Goal: Check status: Check status

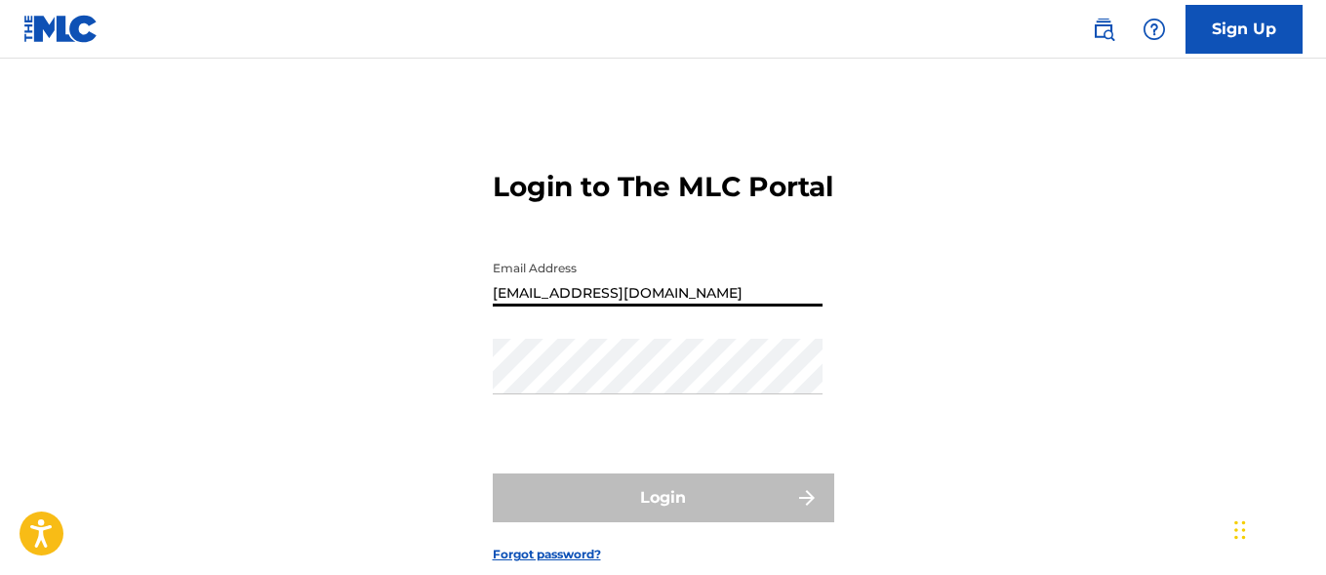
type input "[EMAIL_ADDRESS][DOMAIN_NAME]"
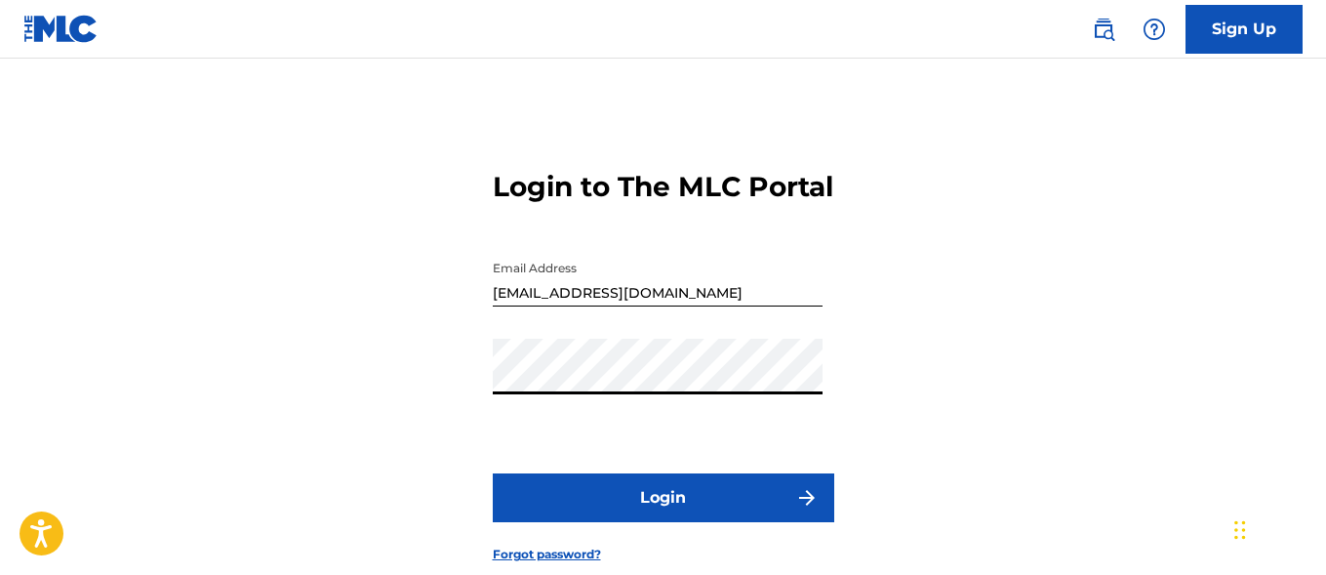
click at [662, 522] on button "Login" at bounding box center [663, 497] width 341 height 49
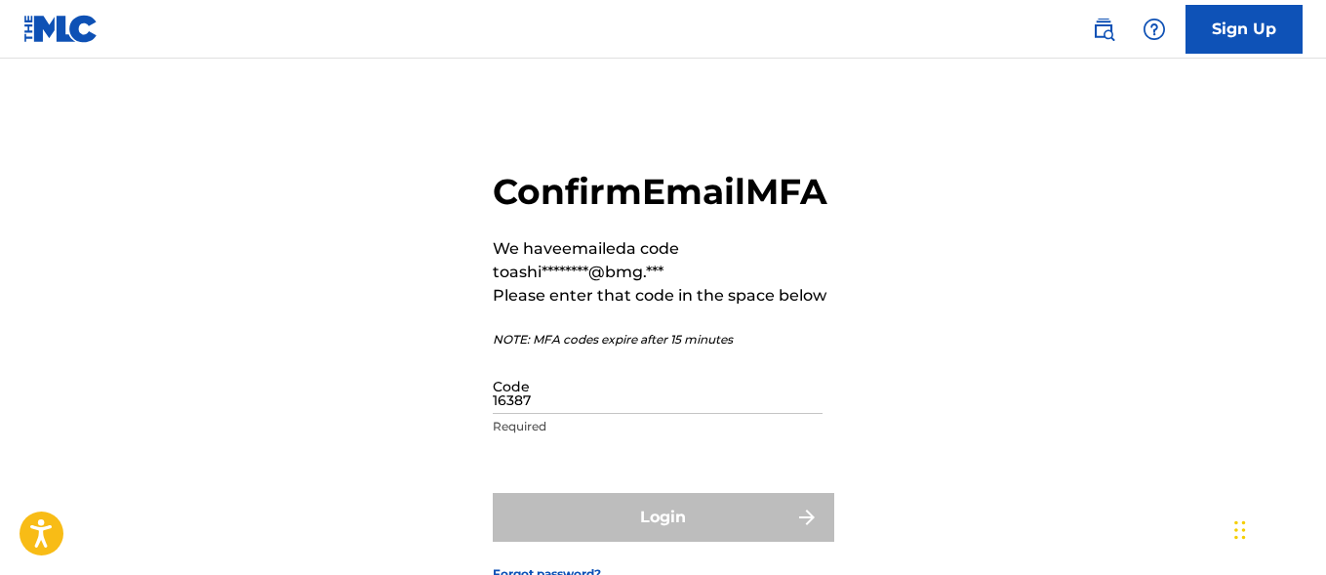
type input "163876"
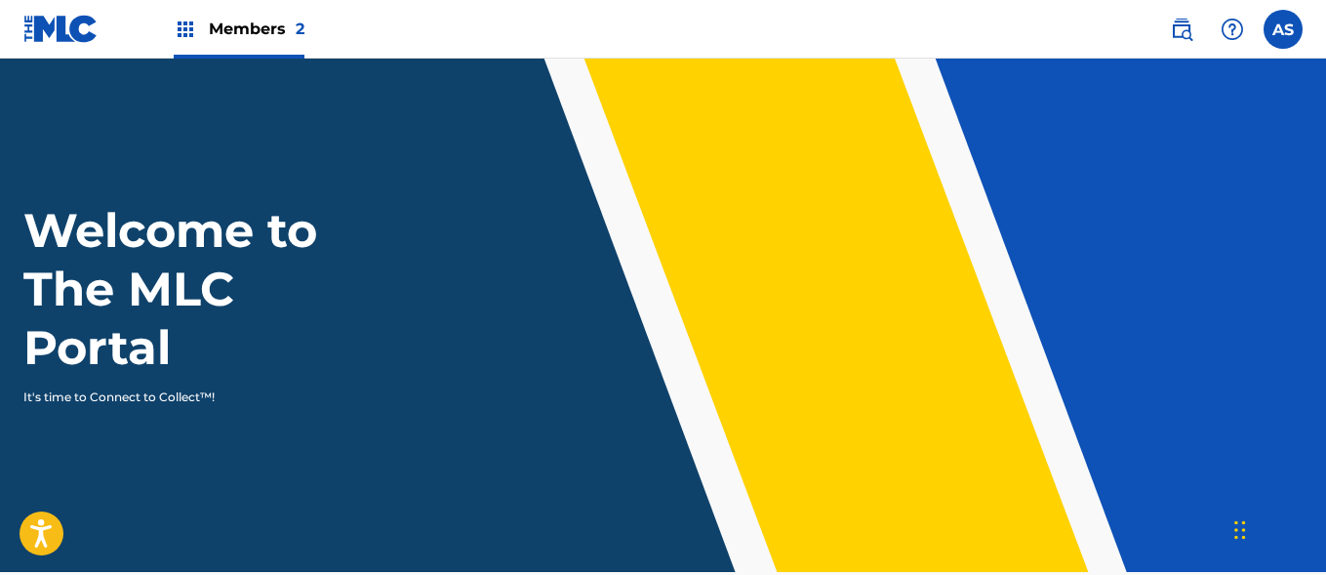
click at [185, 29] on img at bounding box center [185, 29] width 23 height 23
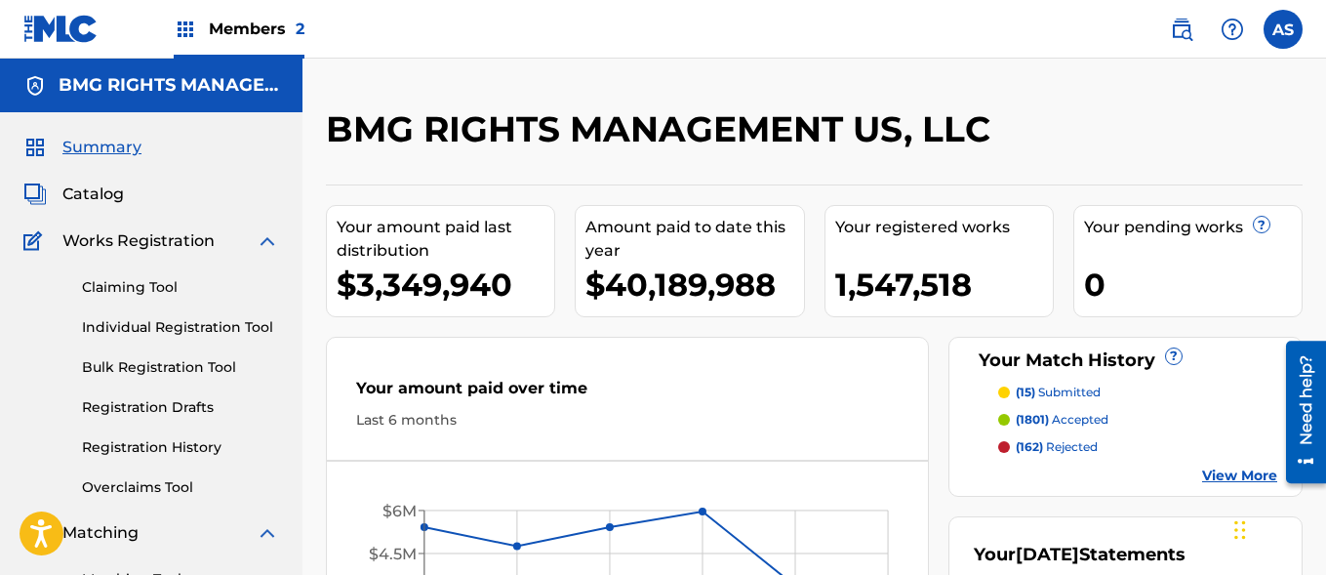
scroll to position [423, 0]
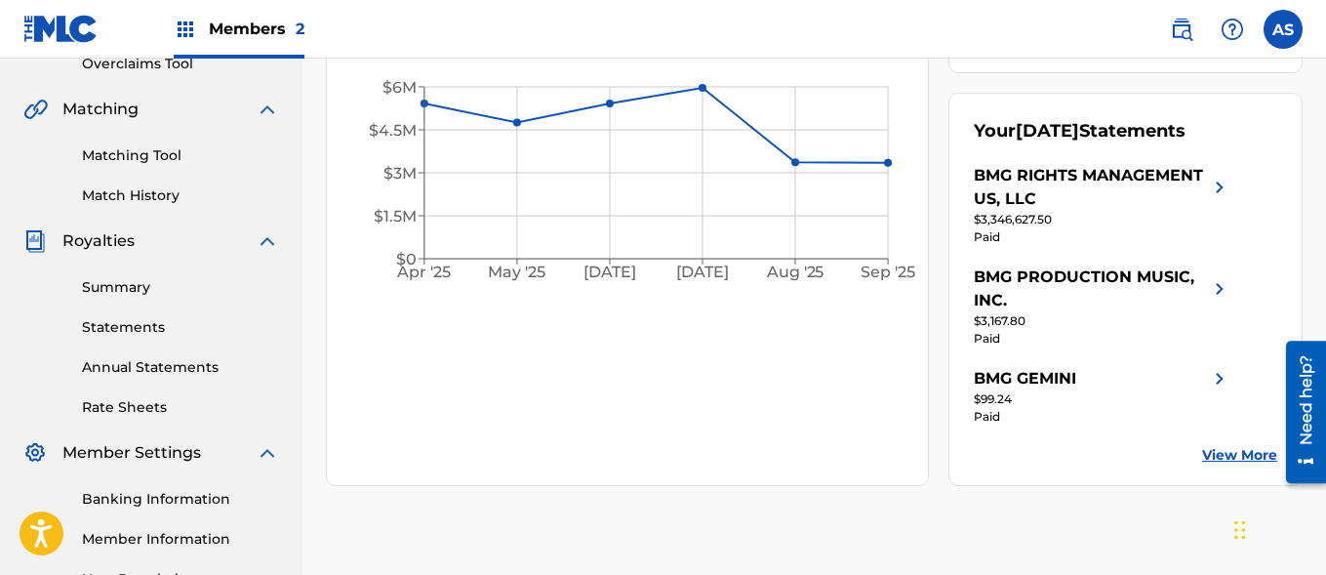
click at [180, 287] on link "Summary" at bounding box center [180, 287] width 197 height 20
